Goal: Task Accomplishment & Management: Complete application form

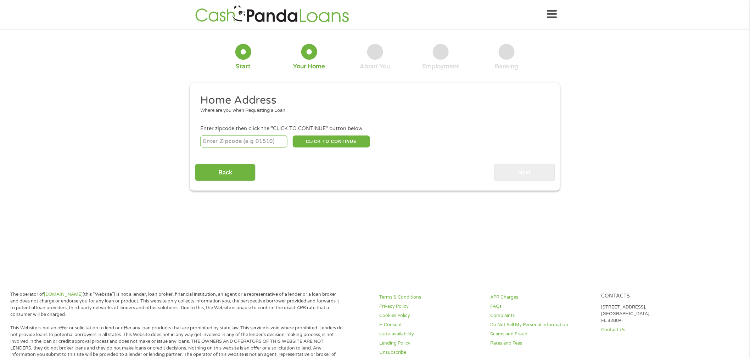
click at [263, 139] on input "number" at bounding box center [243, 142] width 87 height 12
type input "78414"
click at [314, 144] on button "CLICK TO CONTINUE" at bounding box center [331, 142] width 77 height 12
type input "78414"
type input "[DATE]"
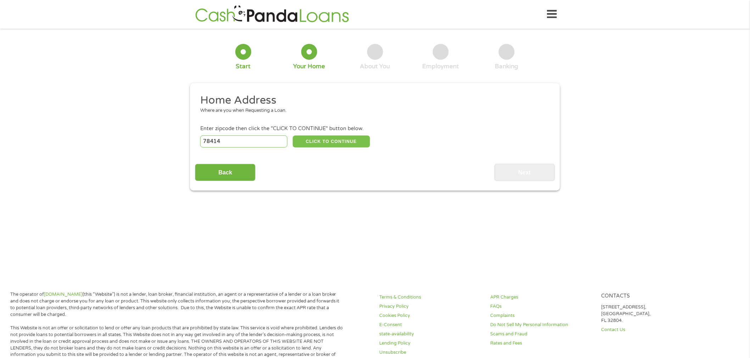
select select "[US_STATE]"
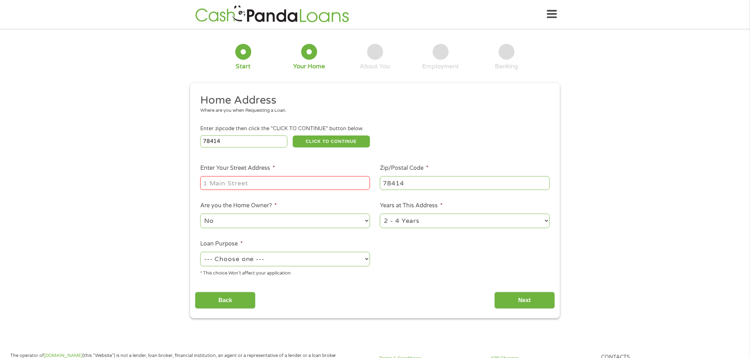
click at [302, 185] on input "Enter Your Street Address *" at bounding box center [285, 182] width 170 height 13
type input "[STREET_ADDRESS][PERSON_NAME]"
select select "60months"
click at [256, 265] on select "--- Choose one --- Pay Bills Debt Consolidation Home Improvement Major Purchase…" at bounding box center [285, 259] width 170 height 15
select select "medicalexpenses"
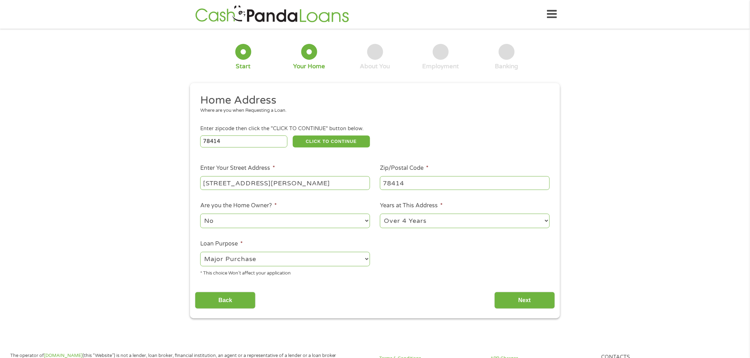
click at [200, 253] on select "--- Choose one --- Pay Bills Debt Consolidation Home Improvement Major Purchase…" at bounding box center [285, 259] width 170 height 15
click at [523, 296] on input "Next" at bounding box center [524, 300] width 61 height 17
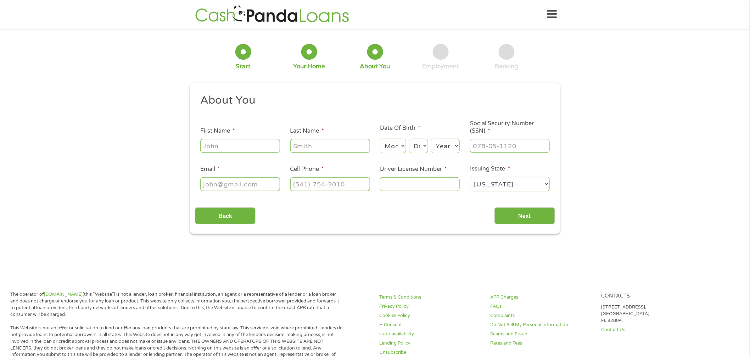
click at [254, 142] on input "First Name *" at bounding box center [240, 145] width 80 height 13
type input "[PERSON_NAME]"
select select "6"
select select "21"
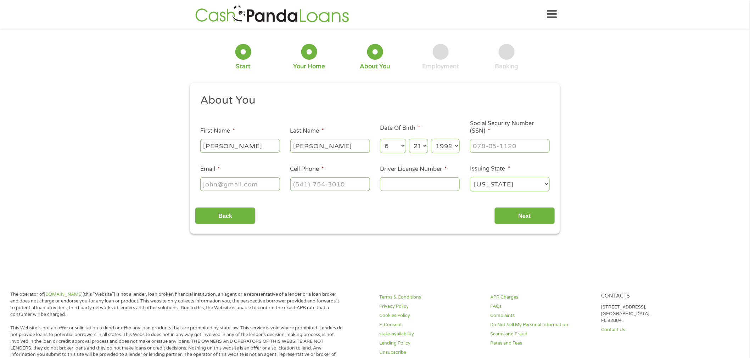
select select "1991"
type input "640-24-3984"
type input "[EMAIL_ADDRESS][DOMAIN_NAME]"
type input "[PHONE_NUMBER]"
type input "26822197"
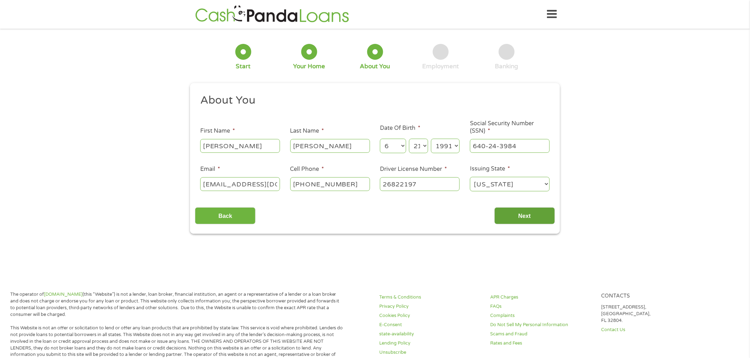
click at [530, 217] on input "Next" at bounding box center [524, 216] width 61 height 17
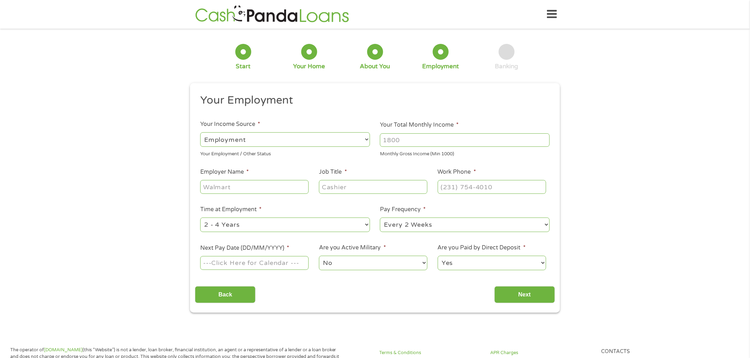
drag, startPoint x: 232, startPoint y: 135, endPoint x: 249, endPoint y: 132, distance: 17.0
click at [232, 135] on select "--- Choose one --- Employment [DEMOGRAPHIC_DATA] Benefits" at bounding box center [285, 139] width 170 height 15
click at [488, 86] on div "This field is hidden when viewing the form gclid This field is hidden when view…" at bounding box center [375, 198] width 370 height 230
click at [423, 142] on input "Your Total Monthly Income *" at bounding box center [465, 140] width 170 height 13
type input "4800"
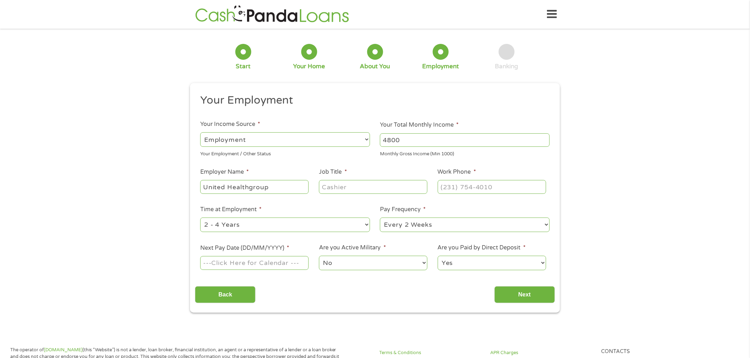
type input "United Healthgroup"
type input "Administrative Assitant"
type input "(___) ___-____"
type input "Administrative Assistant"
type input "[PHONE_NUMBER]"
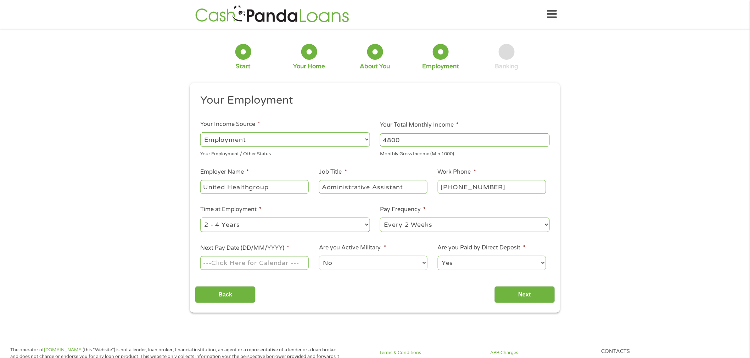
select select "60months"
click at [264, 267] on input "Next Pay Date (DD/MM/YYYY) *" at bounding box center [254, 262] width 108 height 13
type input "[DATE]"
click at [359, 257] on select "No Yes" at bounding box center [373, 263] width 108 height 15
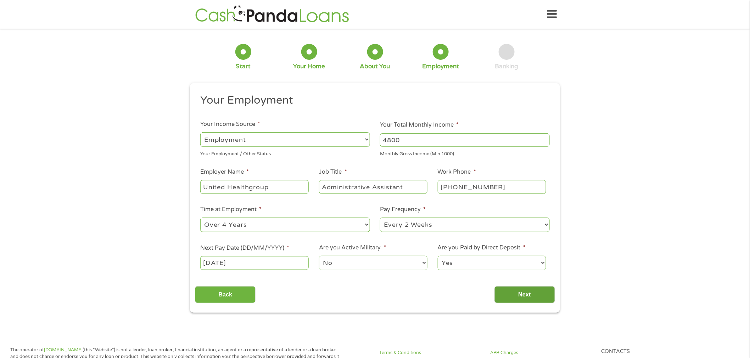
click at [532, 294] on input "Next" at bounding box center [524, 295] width 61 height 17
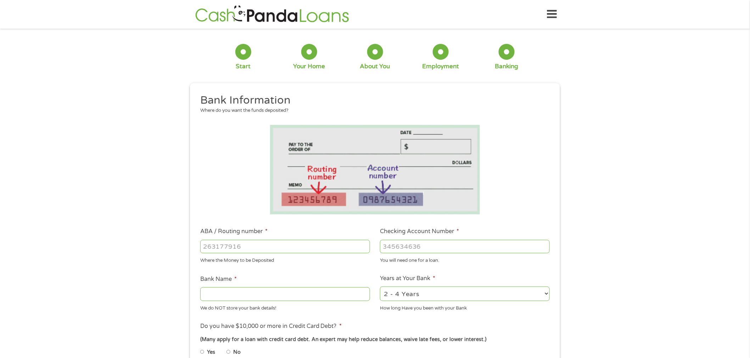
click at [268, 253] on input "ABA / Routing number *" at bounding box center [285, 246] width 170 height 13
type input "031176110"
type input "CAPITAL ONE NA"
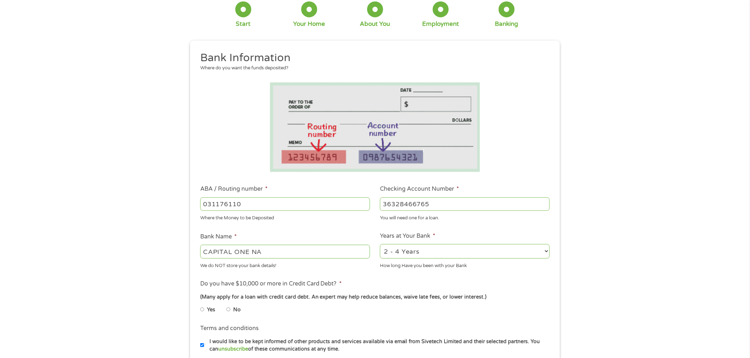
scroll to position [118, 0]
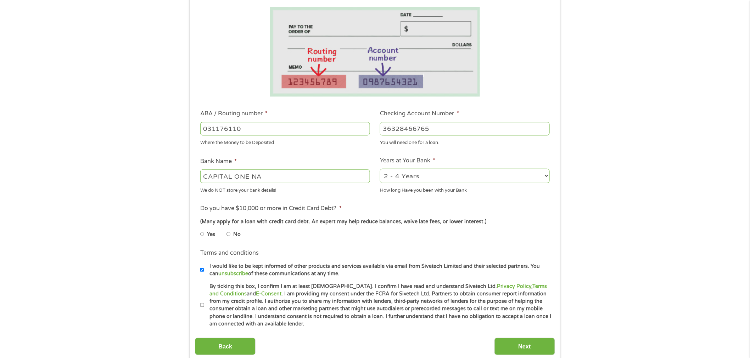
type input "36328466765"
click at [418, 180] on select "2 - 4 Years 6 - 12 Months 1 - 2 Years Over 4 Years" at bounding box center [465, 176] width 170 height 15
select select "60months"
click at [380, 169] on select "2 - 4 Years 6 - 12 Months 1 - 2 Years Over 4 Years" at bounding box center [465, 176] width 170 height 15
click at [228, 233] on input "No" at bounding box center [228, 234] width 4 height 11
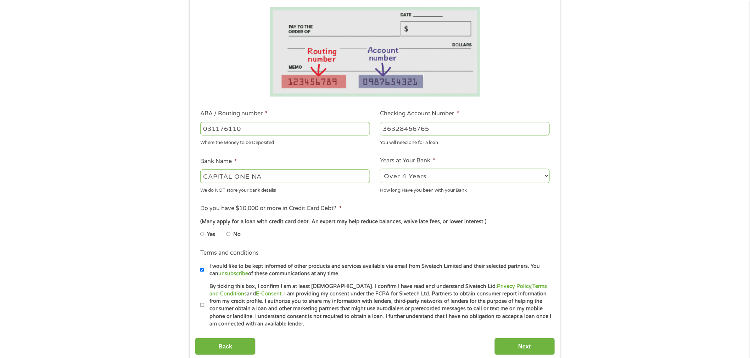
radio input "true"
click at [201, 307] on input "By ticking this box, I confirm I am at least [DEMOGRAPHIC_DATA]. I confirm I ha…" at bounding box center [202, 305] width 4 height 11
checkbox input "true"
click at [202, 272] on input "I would like to be kept informed of other products and services available via e…" at bounding box center [202, 270] width 4 height 11
checkbox input "false"
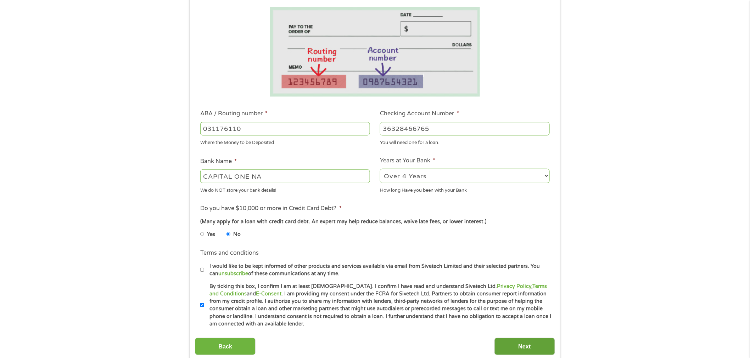
click at [515, 348] on input "Next" at bounding box center [524, 346] width 61 height 17
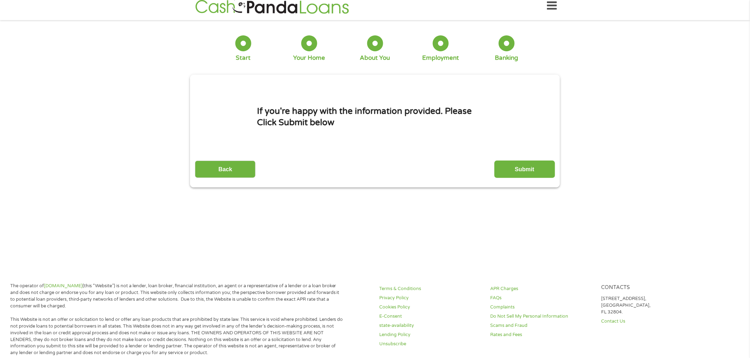
scroll to position [0, 0]
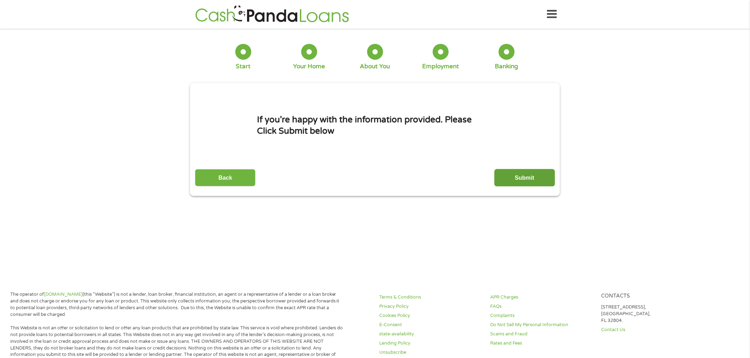
click at [540, 182] on input "Submit" at bounding box center [524, 177] width 61 height 17
